Goal: Transaction & Acquisition: Purchase product/service

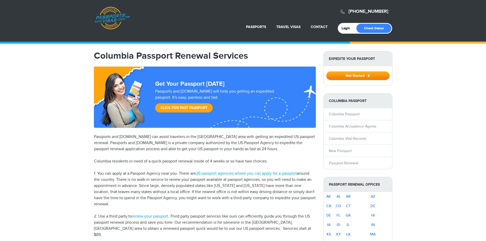
click at [175, 106] on link "Click for Fast Passport" at bounding box center [184, 107] width 58 height 9
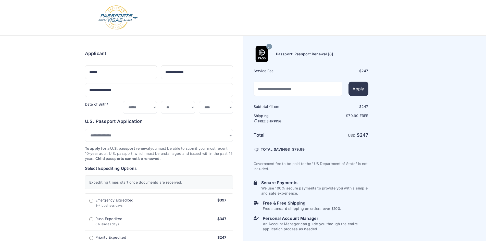
select select "*******"
select select "**"
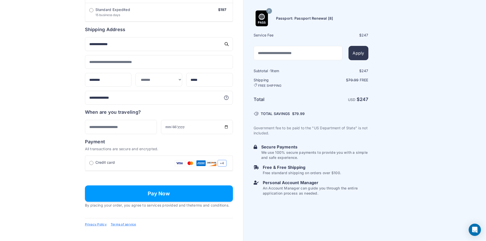
scroll to position [323, 0]
click at [139, 194] on button "Pay Now" at bounding box center [159, 193] width 148 height 16
click at [138, 188] on button "Pay Now" at bounding box center [159, 193] width 148 height 16
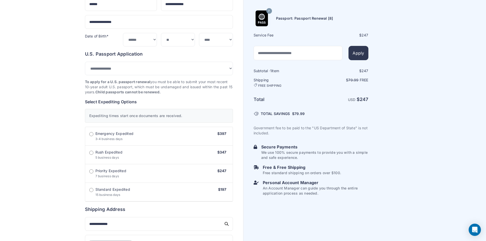
scroll to position [68, 0]
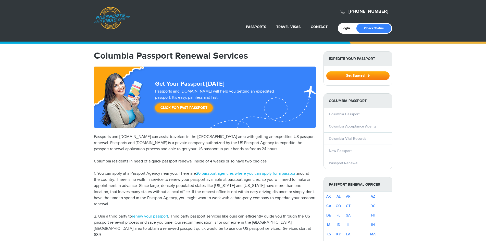
select select "**********"
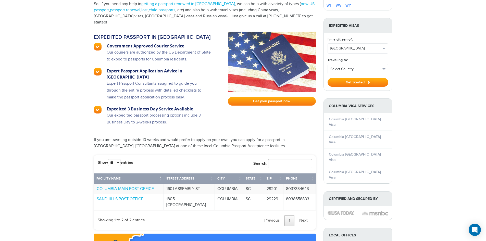
scroll to position [331, 0]
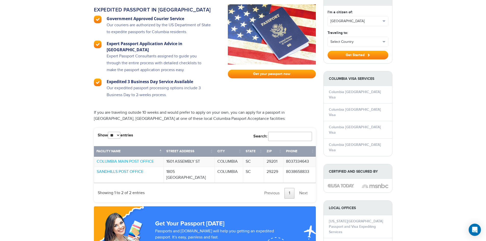
click at [120, 169] on link "SANDHILLS POST OFFICE" at bounding box center [120, 171] width 47 height 5
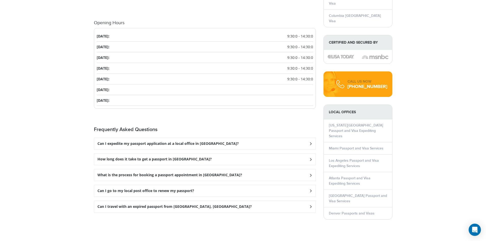
scroll to position [612, 0]
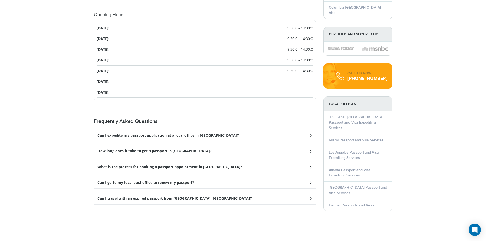
click at [240, 130] on div "Can I expedite my passport application at a local office in Columbia?" at bounding box center [204, 135] width 221 height 11
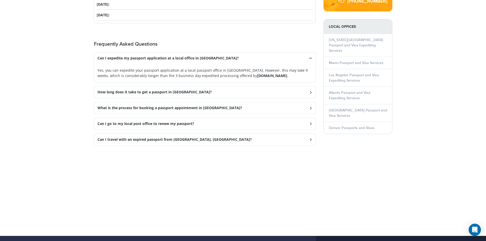
scroll to position [714, 0]
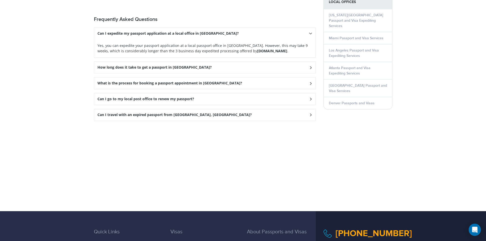
click at [224, 62] on div "How long does it take to get a passport in Columbia?" at bounding box center [204, 67] width 221 height 11
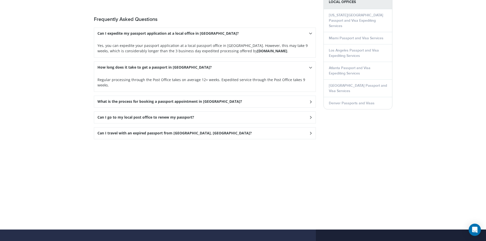
click at [240, 96] on div "What is the process for booking a passport appointment in Columbia?" at bounding box center [204, 101] width 221 height 11
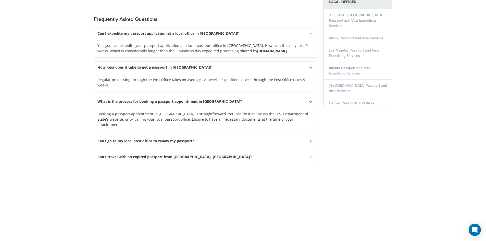
click at [237, 135] on div "Can I go to my local post office to renew my passport?" at bounding box center [204, 140] width 221 height 11
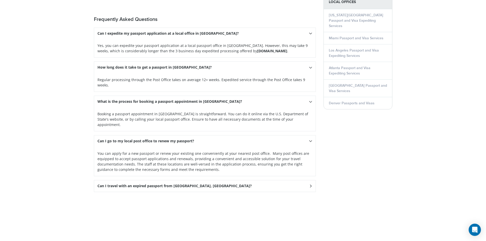
click at [242, 180] on div "Can I travel with an expired passport from Columbia, SC?" at bounding box center [204, 185] width 221 height 11
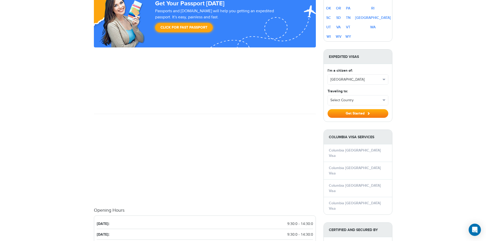
scroll to position [408, 0]
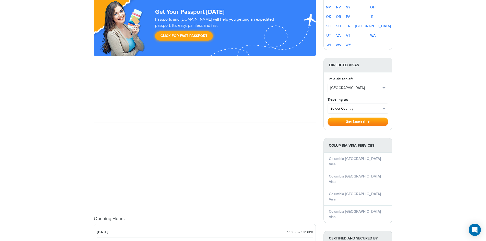
click at [369, 106] on span "Select Country" at bounding box center [355, 108] width 50 height 5
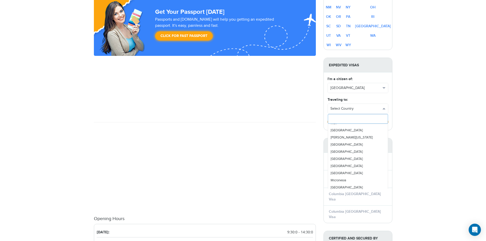
scroll to position [994, 0]
click at [337, 149] on span "Mexico" at bounding box center [346, 151] width 32 height 4
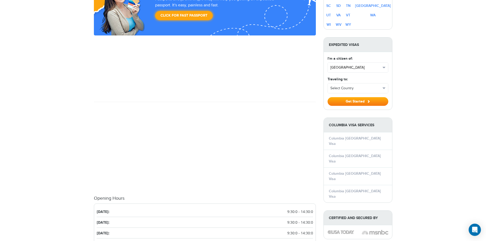
click at [383, 63] on button "United States" at bounding box center [357, 68] width 60 height 10
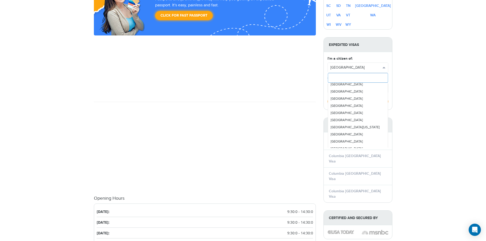
scroll to position [1478, 0]
click at [444, 71] on div "800-860-8610 Passports & Visas.com Login Check Status Passports Passport Renewa…" at bounding box center [243, 91] width 486 height 1039
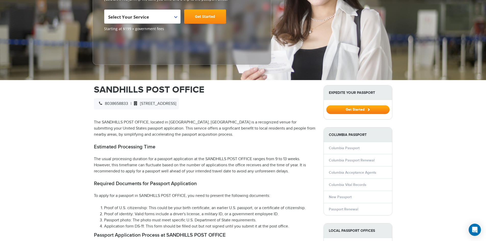
scroll to position [97, 0]
click at [365, 106] on button "Get Started" at bounding box center [357, 110] width 63 height 9
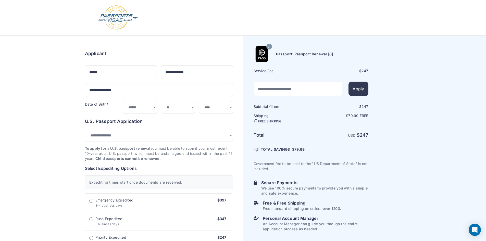
select select "*******"
select select "**"
click at [311, 89] on input "text" at bounding box center [297, 89] width 89 height 14
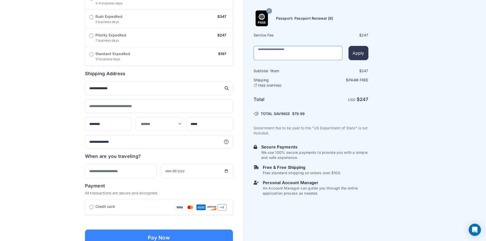
scroll to position [204, 0]
click at [132, 173] on input "text" at bounding box center [121, 171] width 72 height 14
type input "******"
click at [202, 167] on input "date" at bounding box center [197, 171] width 72 height 14
click at [225, 169] on input "date" at bounding box center [197, 171] width 72 height 14
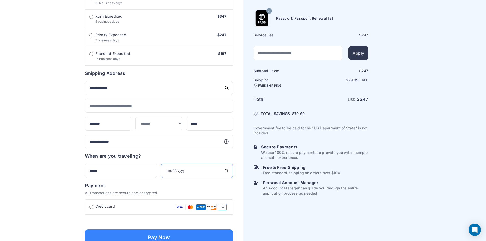
type input "**********"
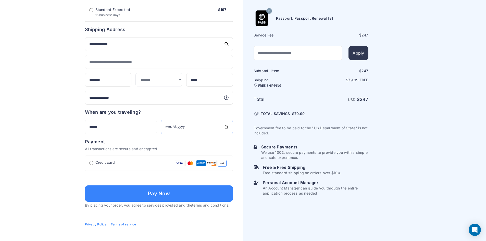
scroll to position [306, 0]
click at [128, 171] on input "text" at bounding box center [158, 178] width 139 height 14
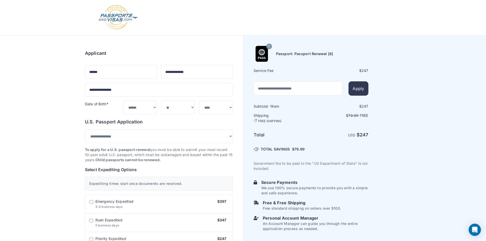
scroll to position [0, 0]
